Goal: Navigation & Orientation: Go to known website

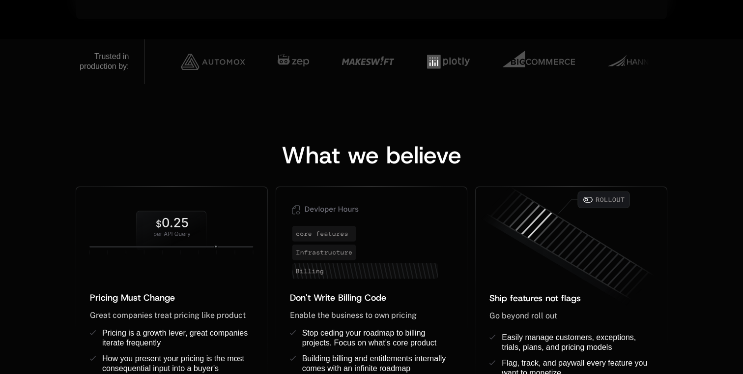
scroll to position [679, 0]
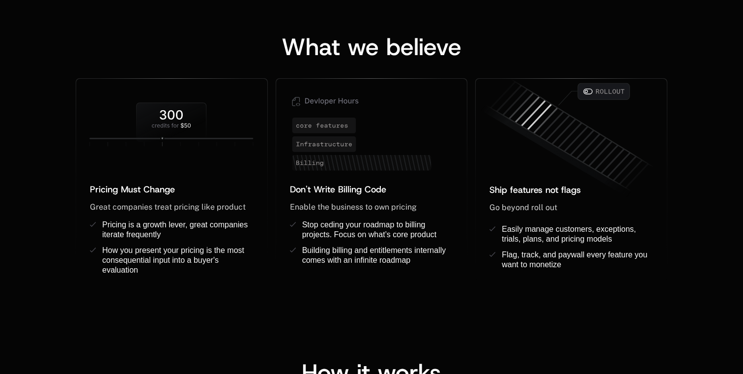
scroll to position [782, 0]
